Goal: Information Seeking & Learning: Find specific page/section

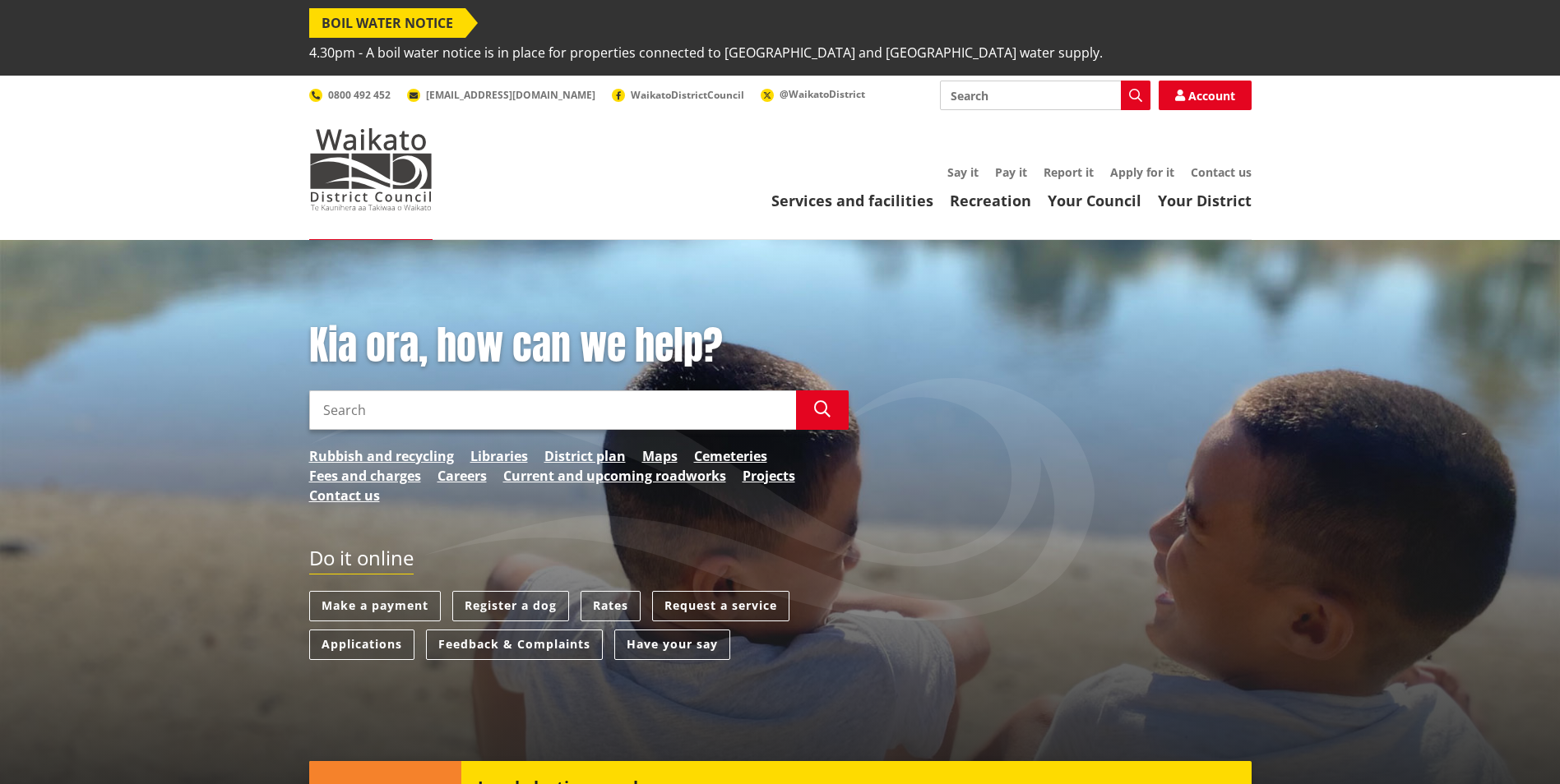
scroll to position [82, 0]
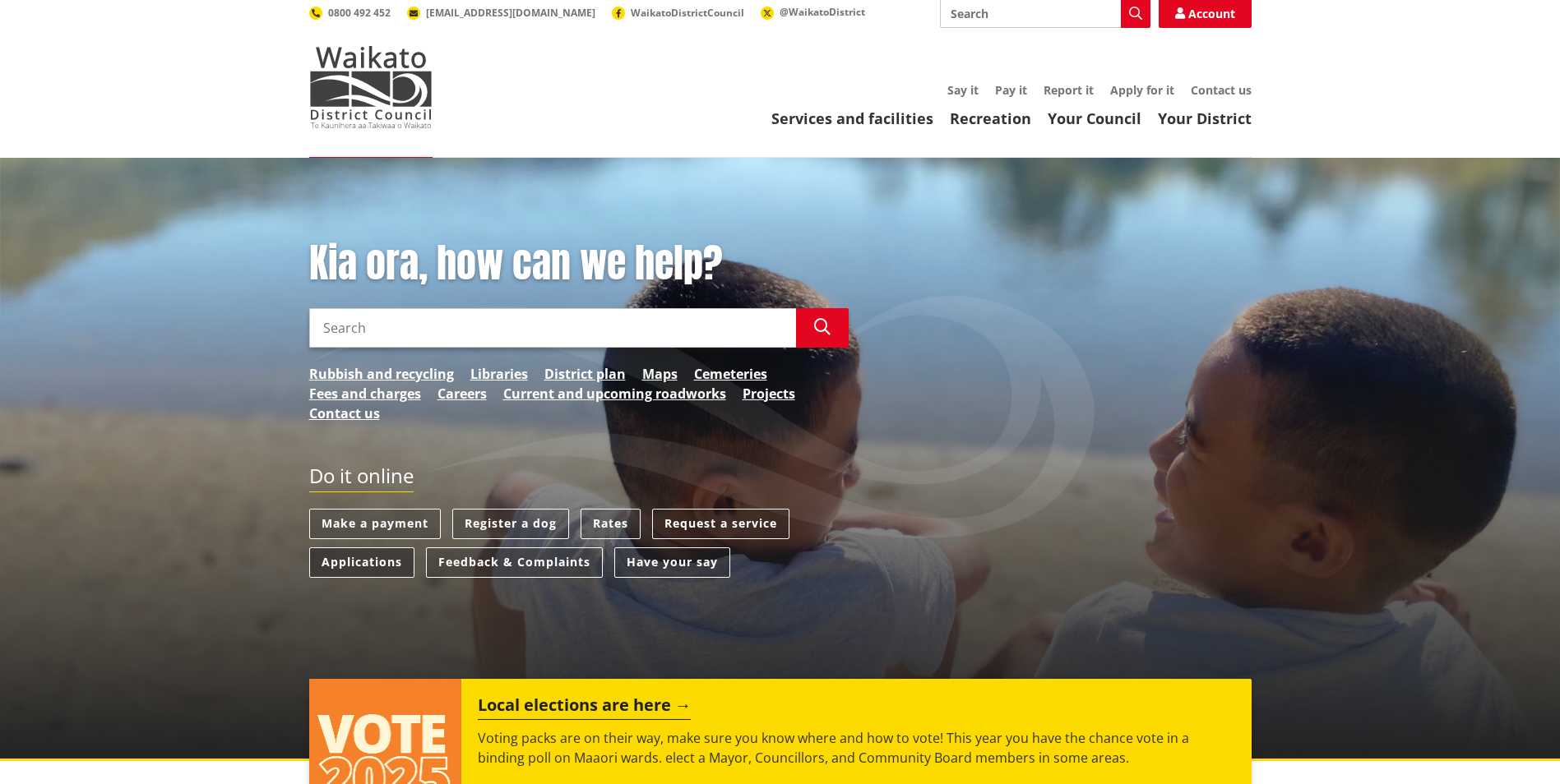
click at [370, 548] on link "Applications" at bounding box center [362, 563] width 105 height 31
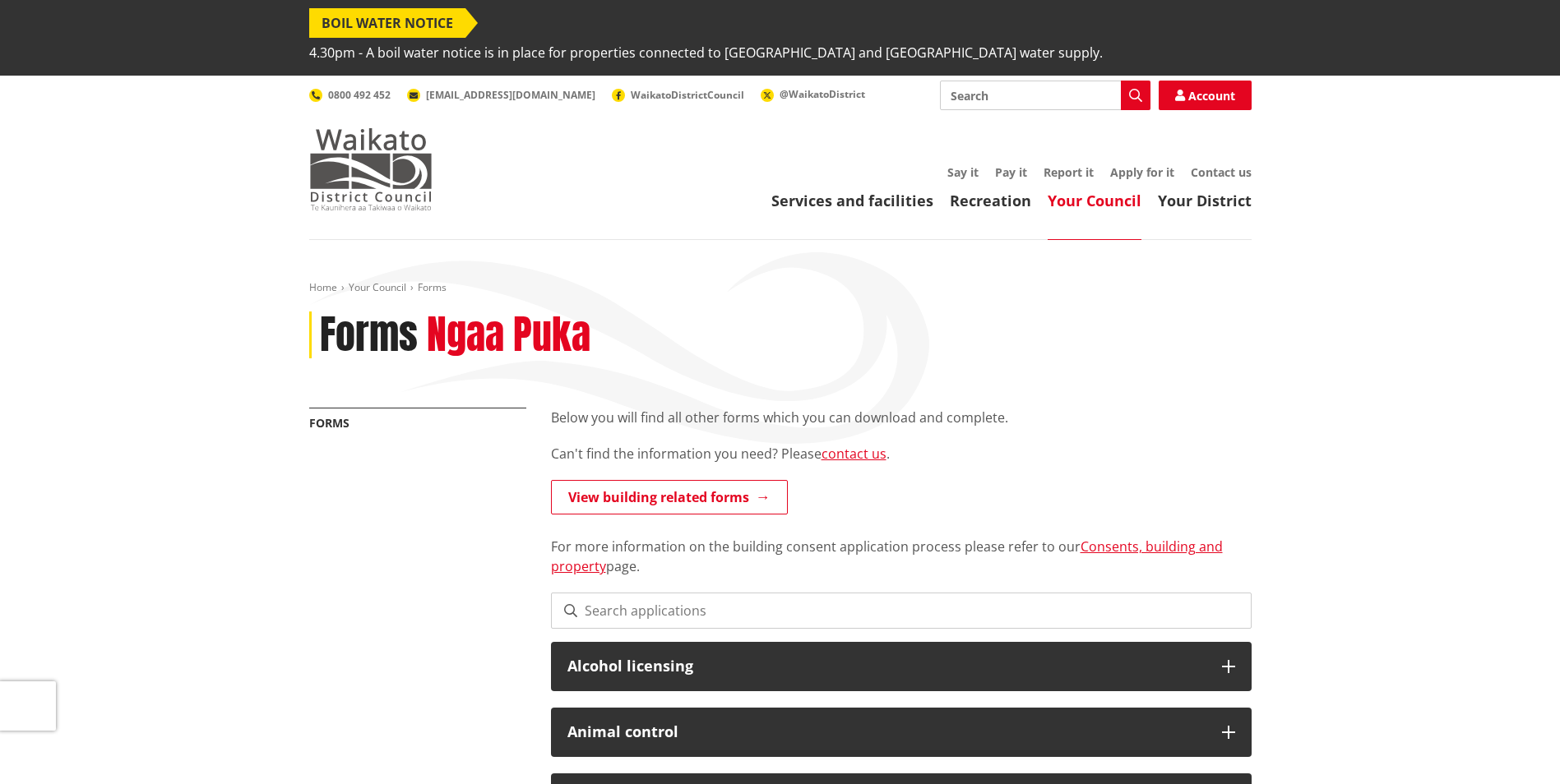
click at [398, 147] on img at bounding box center [370, 169] width 123 height 82
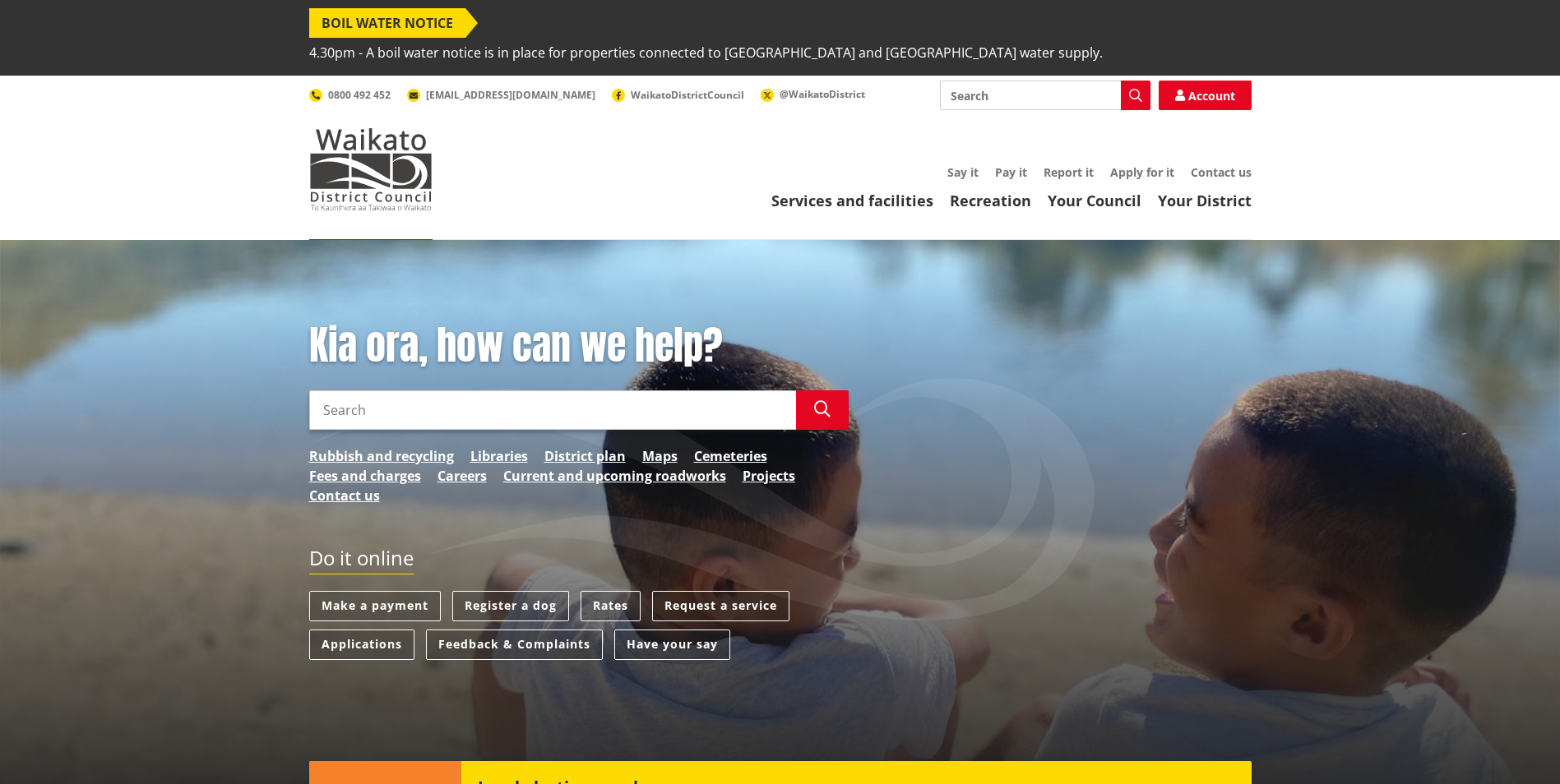
click at [469, 391] on input "Search" at bounding box center [553, 410] width 487 height 40
click at [824, 401] on icon "button" at bounding box center [822, 409] width 16 height 16
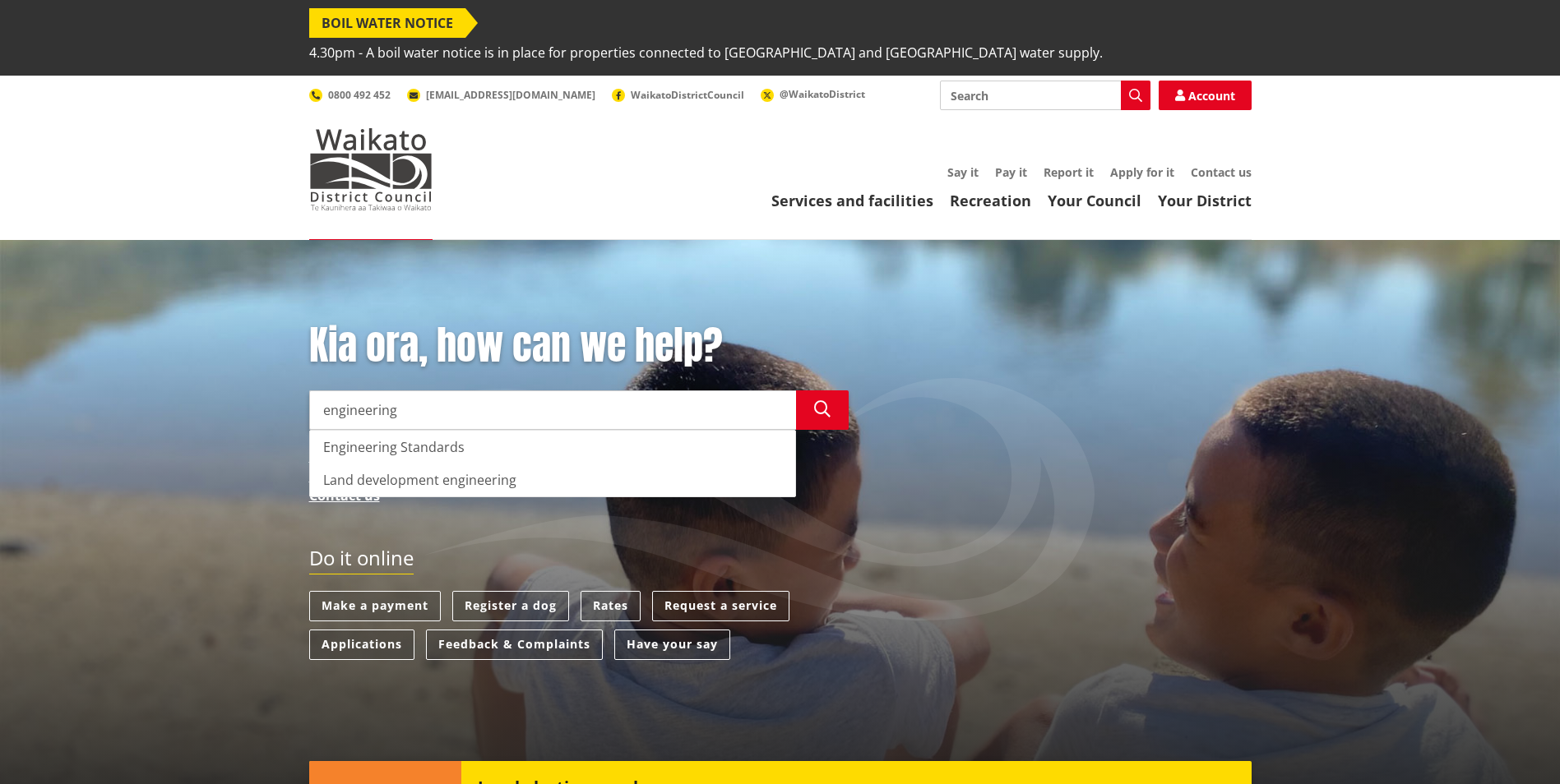
click at [519, 391] on input "engineering" at bounding box center [553, 410] width 487 height 40
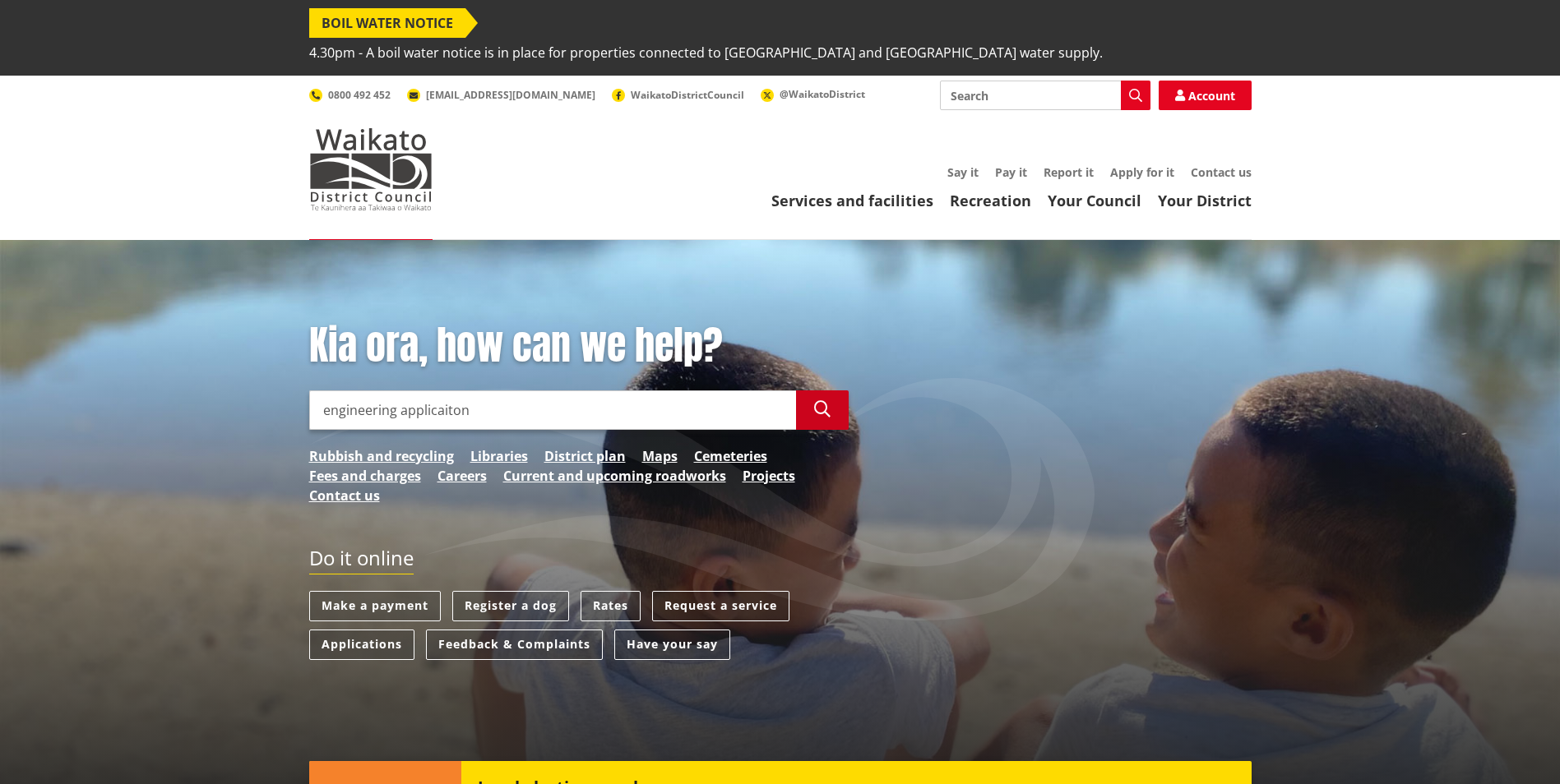
type input "engineering applicaiton"
click at [812, 391] on button "Search" at bounding box center [822, 410] width 53 height 40
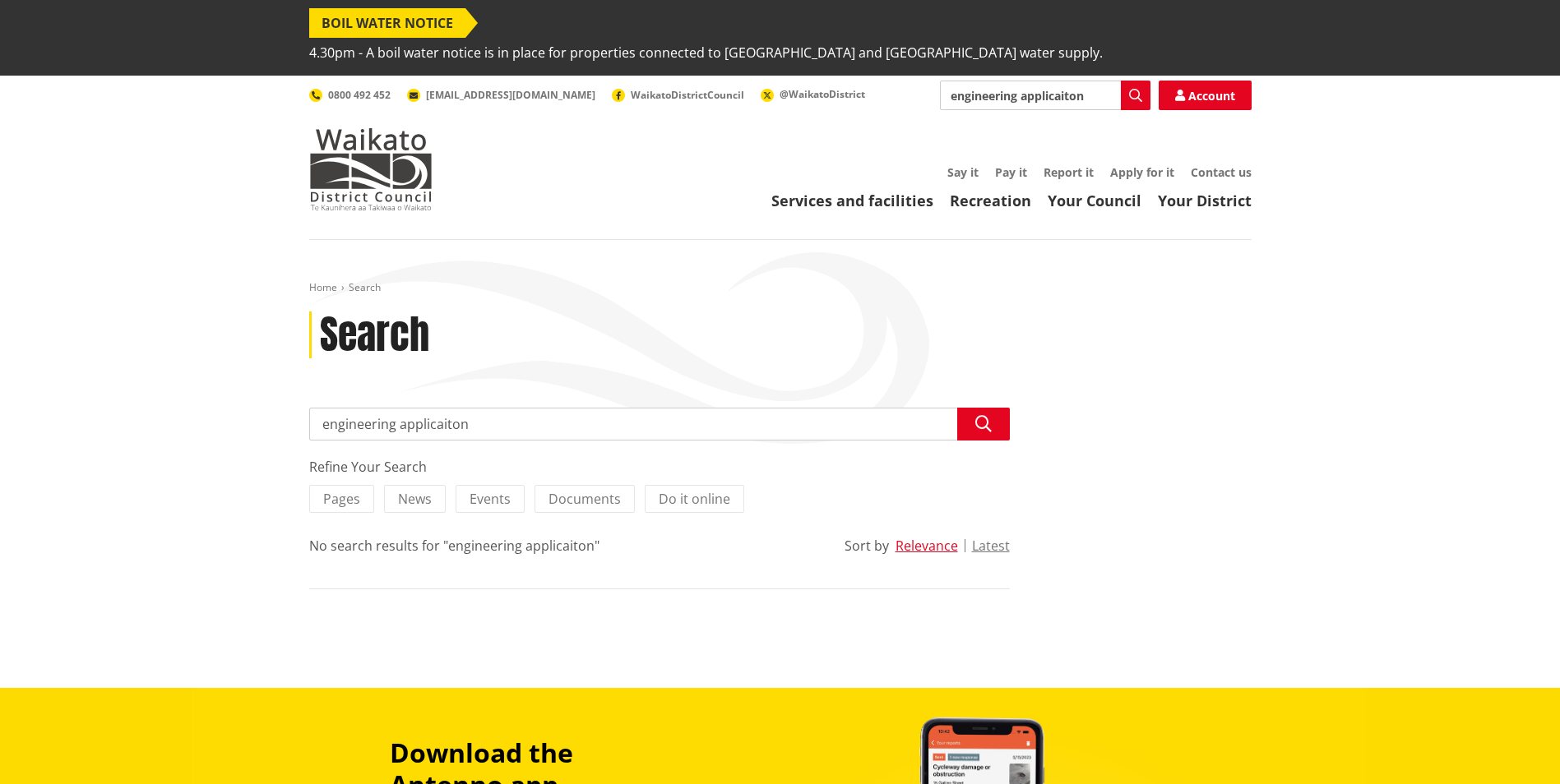
click at [1083, 312] on div "Search" at bounding box center [780, 336] width 942 height 47
click at [1479, 440] on div "Home Search Search Search engineering applicaiton Search Refine Your Search Pag…" at bounding box center [780, 464] width 1560 height 448
